Goal: Information Seeking & Learning: Learn about a topic

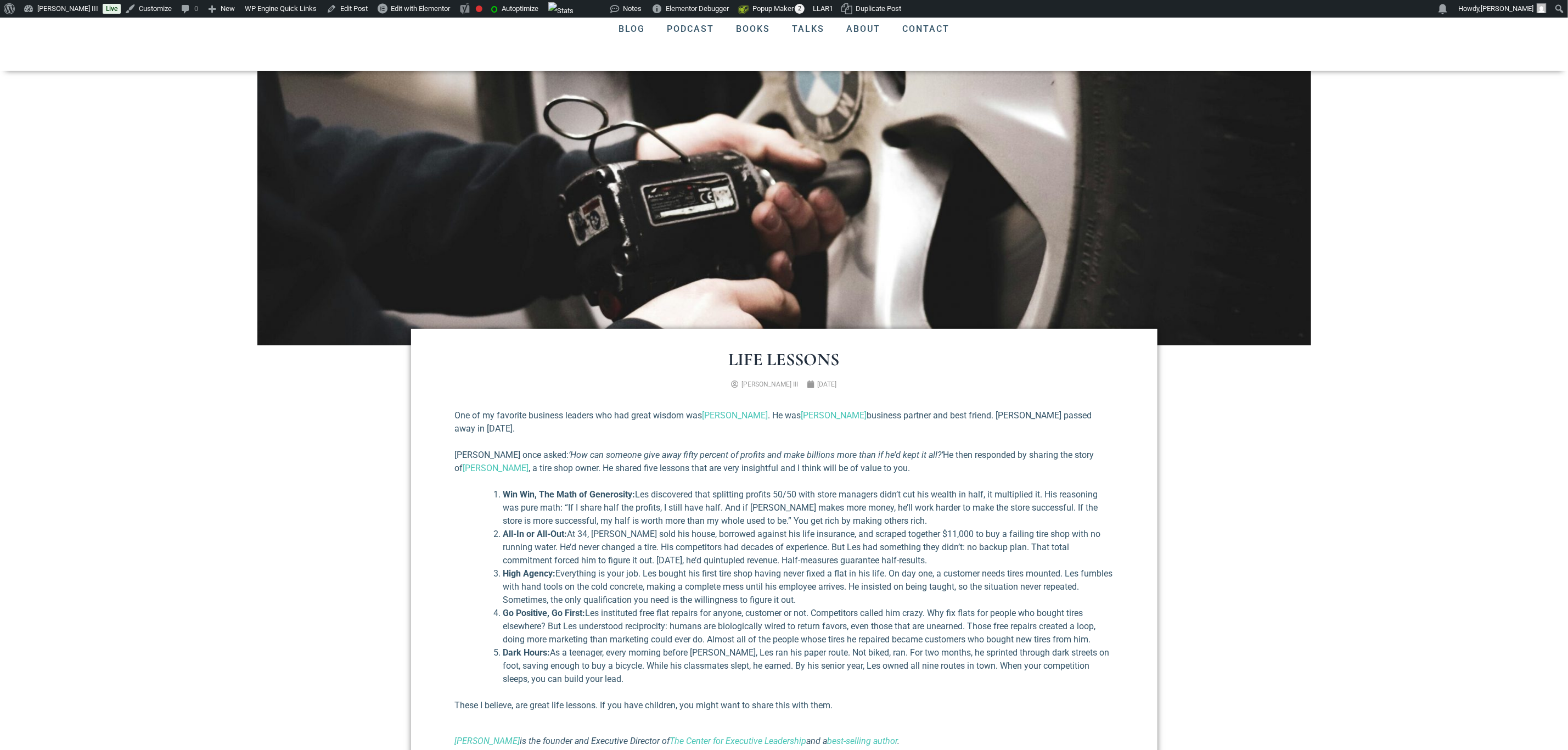
scroll to position [165, 0]
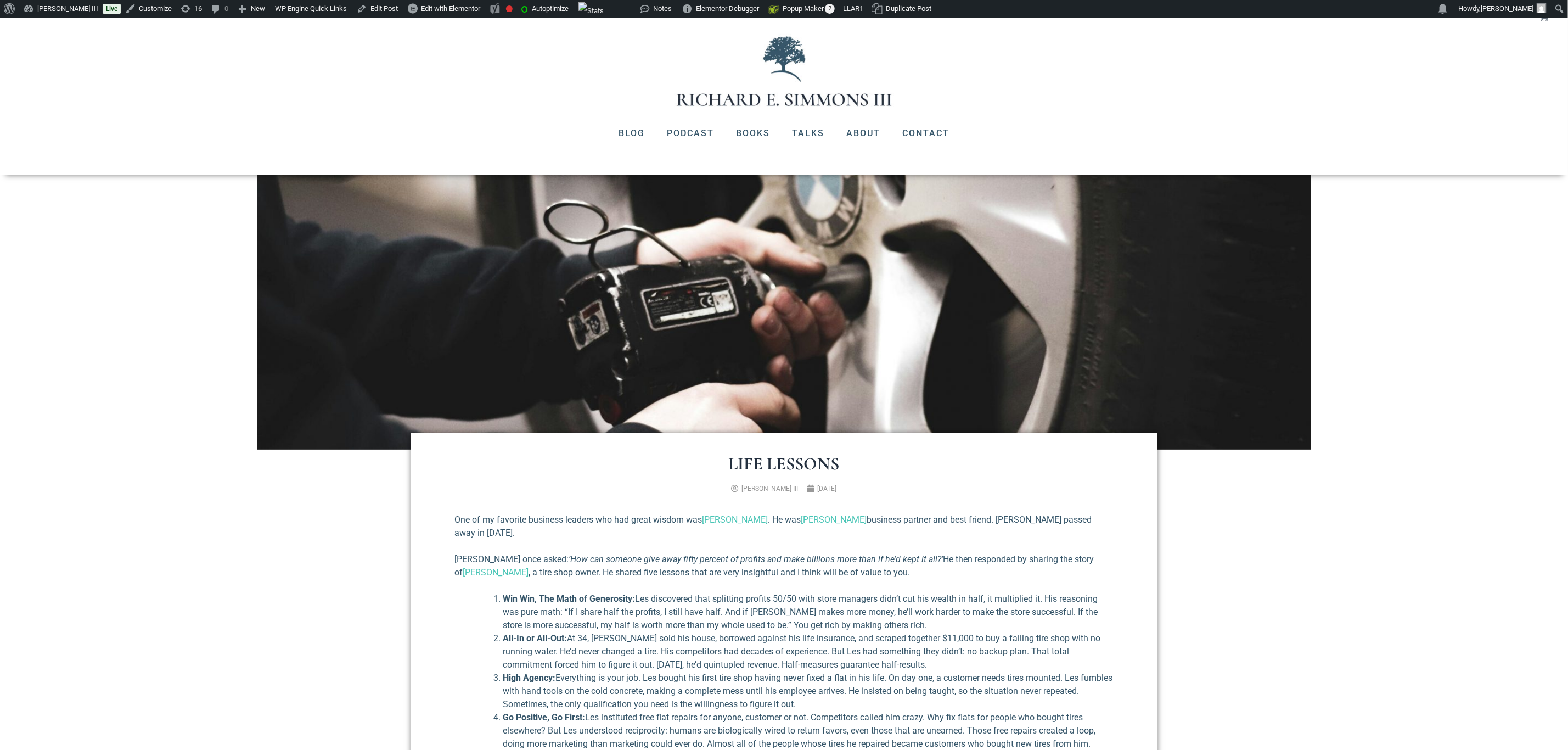
scroll to position [165, 0]
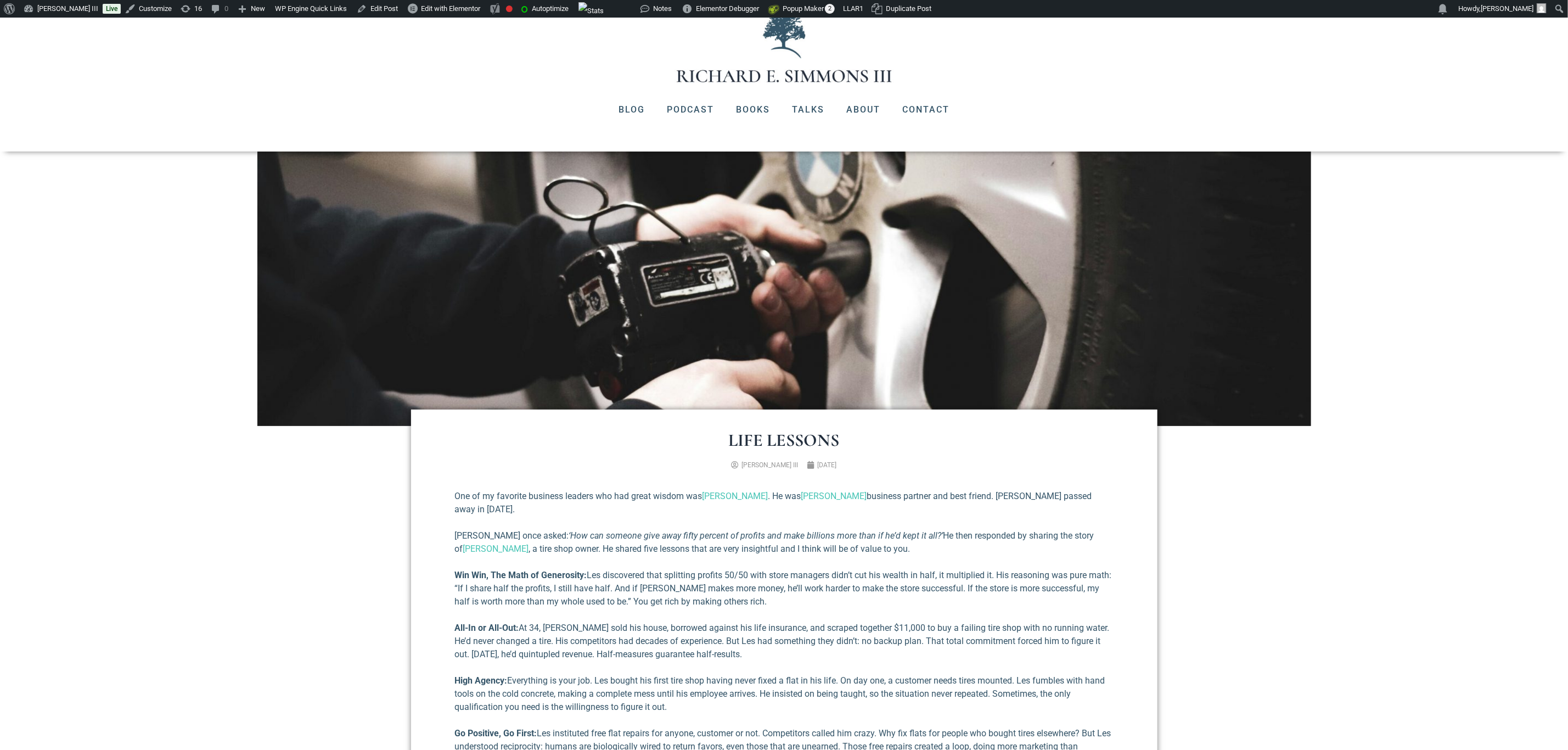
scroll to position [247, 0]
